Goal: Navigation & Orientation: Find specific page/section

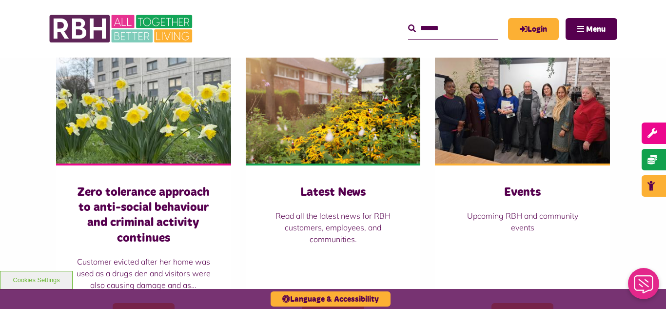
scroll to position [683, 0]
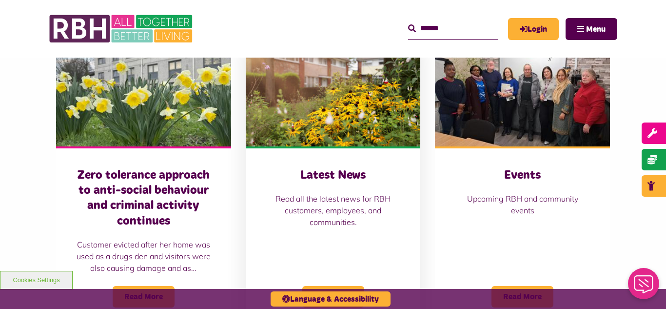
click at [317, 105] on img at bounding box center [333, 91] width 175 height 109
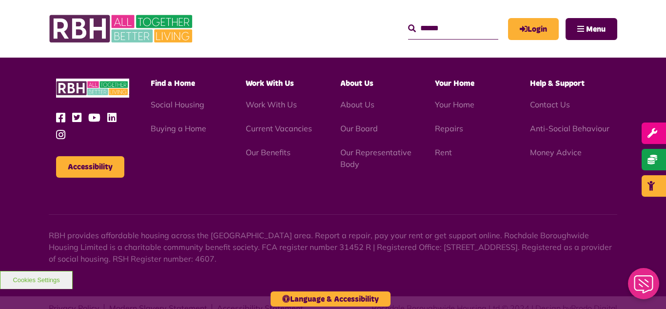
scroll to position [1062, 0]
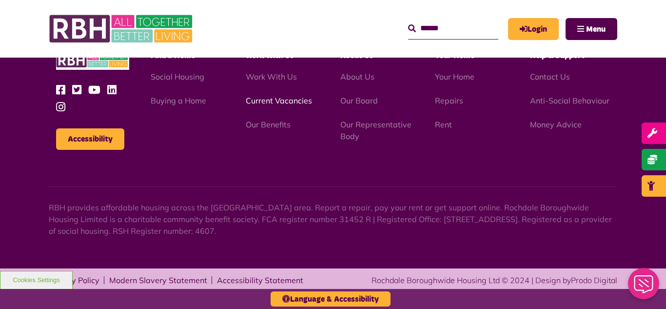
click at [268, 103] on link "Current Vacancies" at bounding box center [279, 101] width 66 height 10
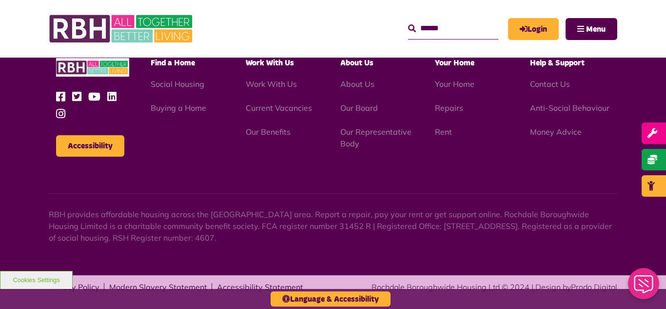
scroll to position [1612, 0]
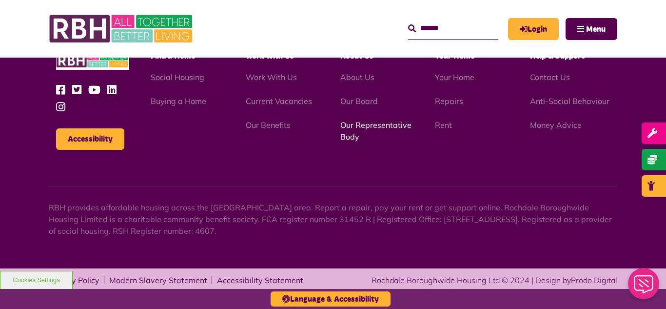
click at [365, 125] on link "Our Representative Body" at bounding box center [375, 130] width 71 height 21
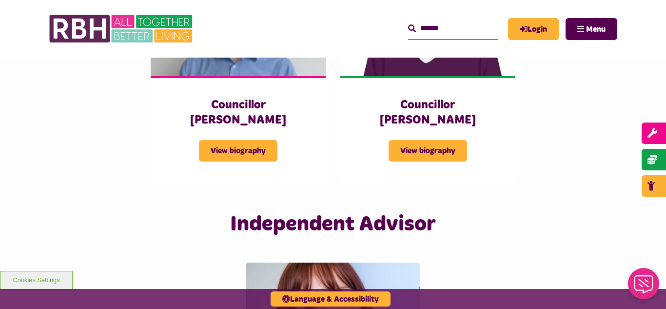
scroll to position [2243, 0]
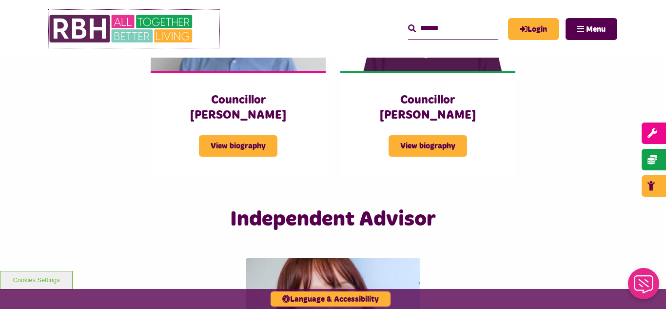
click at [168, 23] on img at bounding box center [122, 29] width 146 height 38
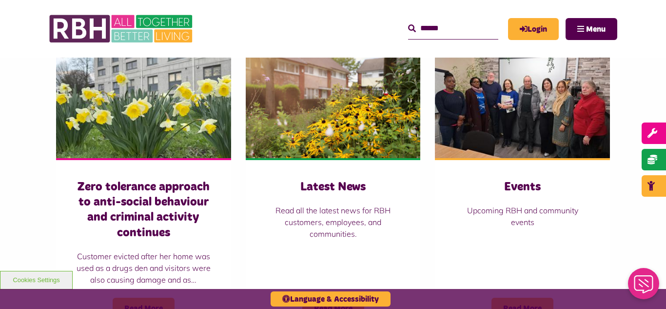
scroll to position [683, 0]
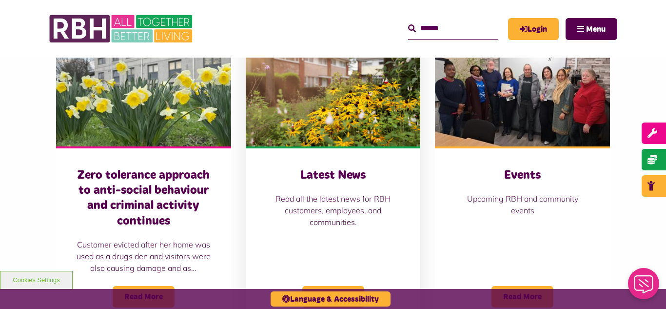
click at [314, 93] on img at bounding box center [333, 91] width 175 height 109
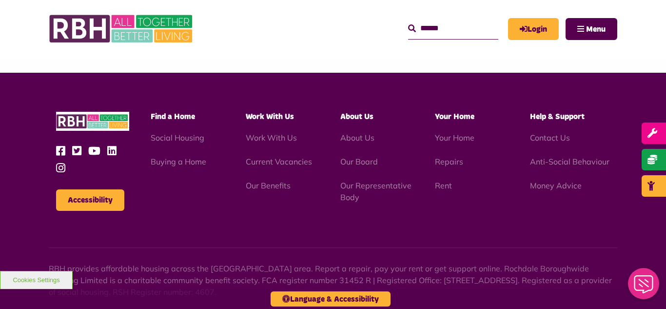
scroll to position [1062, 0]
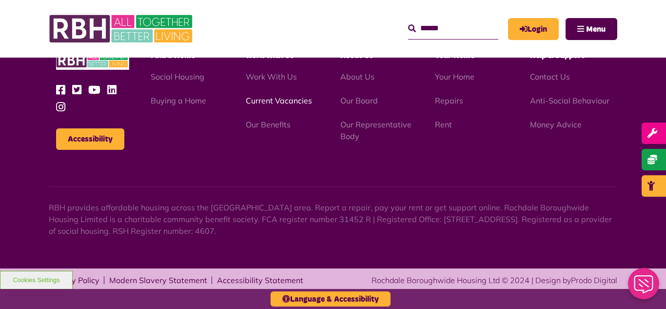
click at [282, 103] on link "Current Vacancies" at bounding box center [279, 101] width 66 height 10
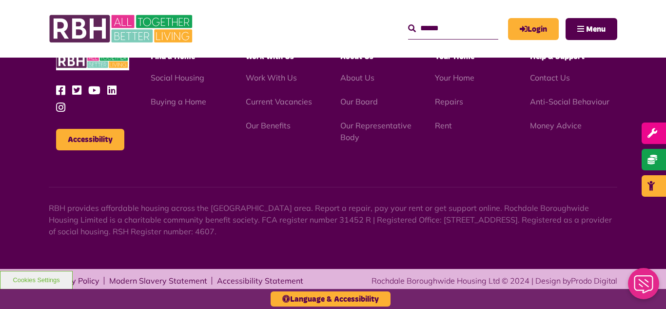
scroll to position [1612, 0]
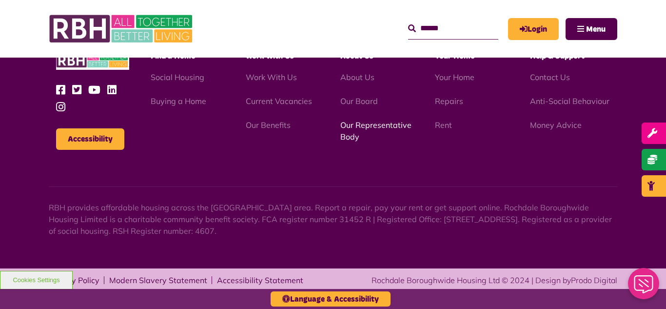
click at [365, 127] on link "Our Representative Body" at bounding box center [375, 130] width 71 height 21
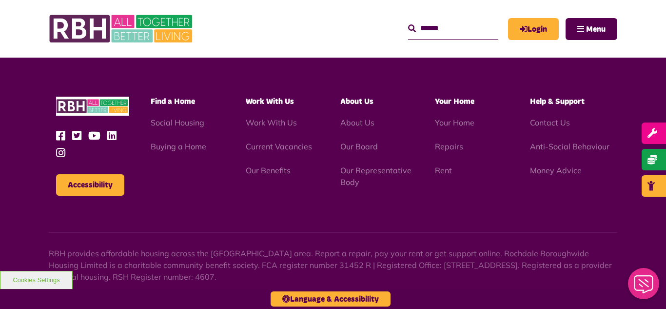
scroll to position [2831, 0]
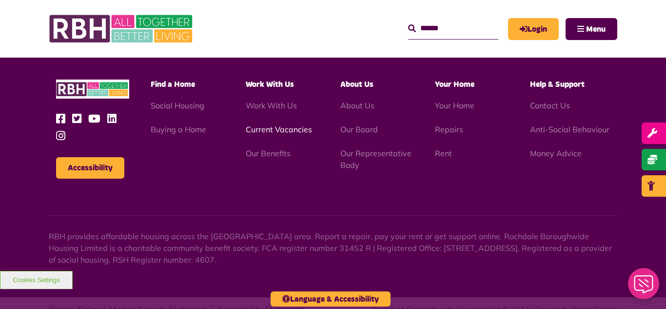
click at [268, 124] on link "Current Vacancies" at bounding box center [279, 129] width 66 height 10
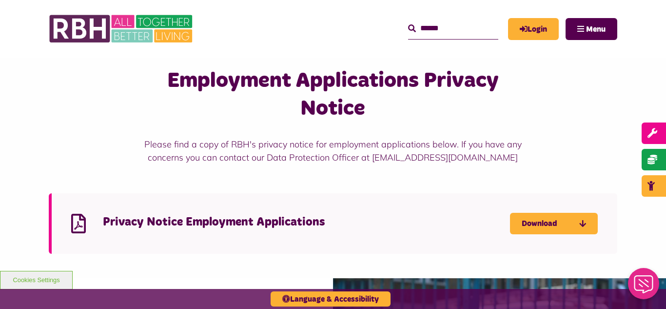
scroll to position [1151, 0]
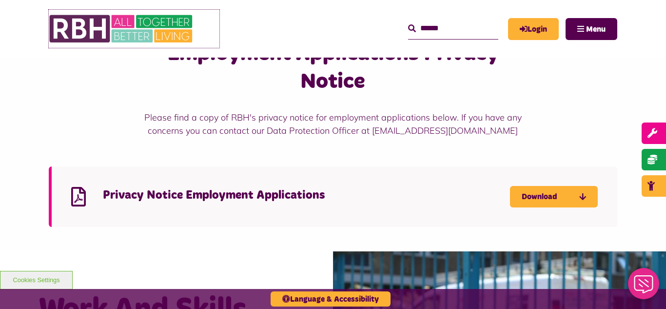
click at [150, 25] on img at bounding box center [122, 29] width 146 height 38
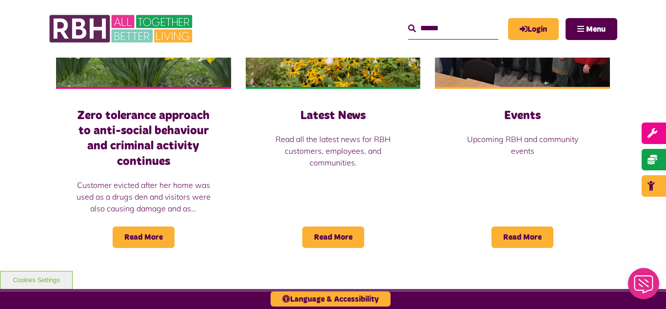
scroll to position [690, 0]
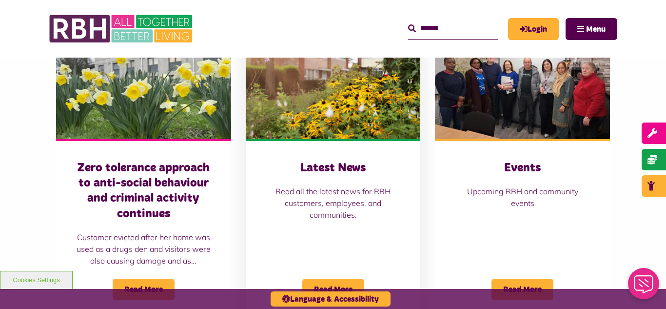
click at [338, 75] on img at bounding box center [333, 84] width 175 height 109
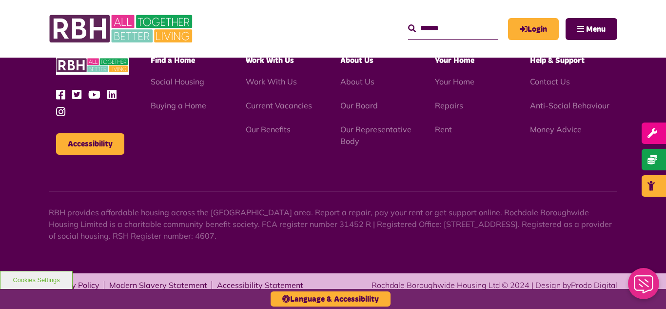
scroll to position [1062, 0]
